Goal: Information Seeking & Learning: Learn about a topic

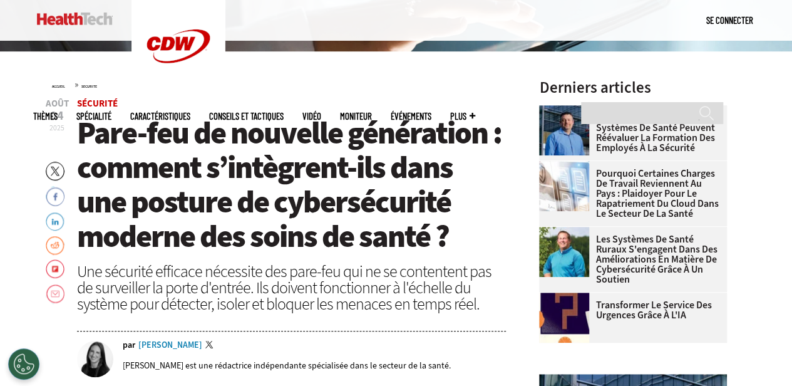
scroll to position [315, 0]
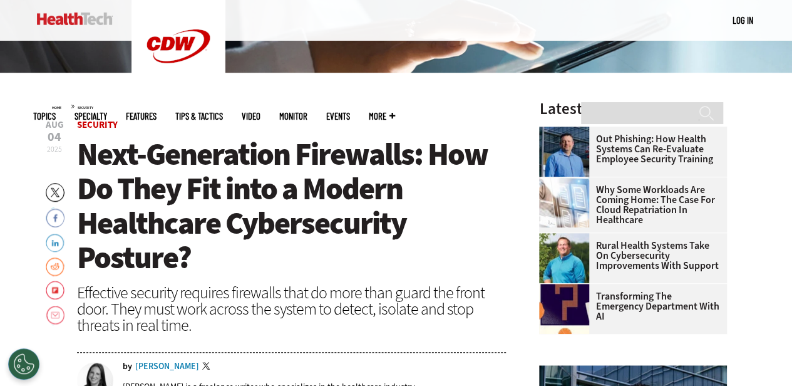
click at [260, 264] on h1 "Next-Generation Firewalls: How Do They Fit into a Modern Healthcare Cybersecuri…" at bounding box center [291, 206] width 429 height 138
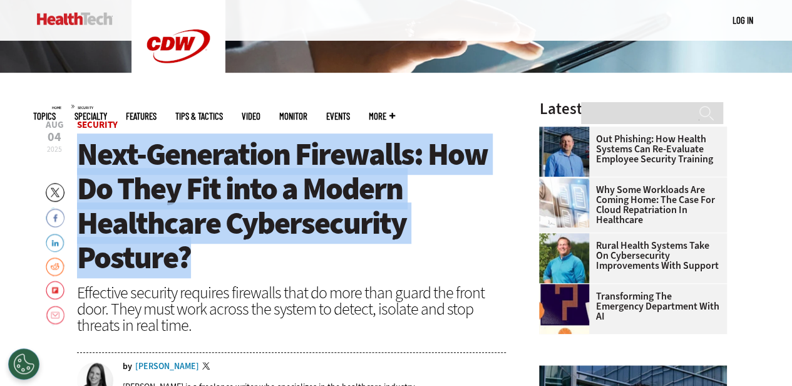
drag, startPoint x: 192, startPoint y: 265, endPoint x: 78, endPoint y: 167, distance: 150.5
click at [78, 167] on h1 "Next-Generation Firewalls: How Do They Fit into a Modern Healthcare Cybersecuri…" at bounding box center [291, 206] width 429 height 138
copy span "Next-Generation Firewalls: How Do They Fit into a Modern Healthcare Cybersecuri…"
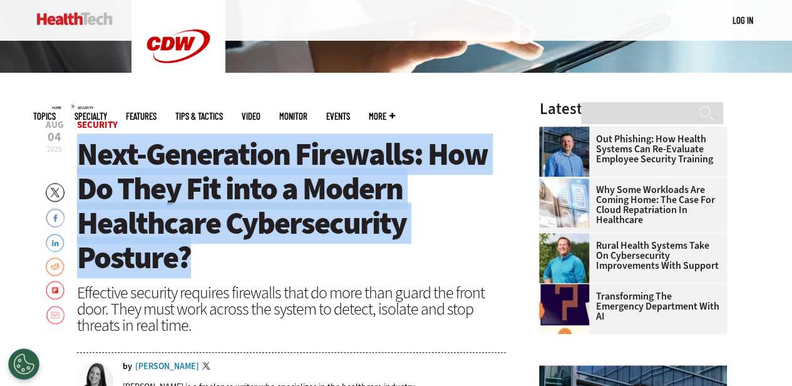
drag, startPoint x: 193, startPoint y: 250, endPoint x: 78, endPoint y: 162, distance: 145.1
click at [78, 162] on h1 "Next-Generation Firewalls: How Do They Fit into a Modern Healthcare Cybersecuri…" at bounding box center [291, 206] width 429 height 138
copy span "Next-Generation Firewalls: How Do They Fit into a Modern Healthcare Cybersecuri…"
